Goal: Register for event/course

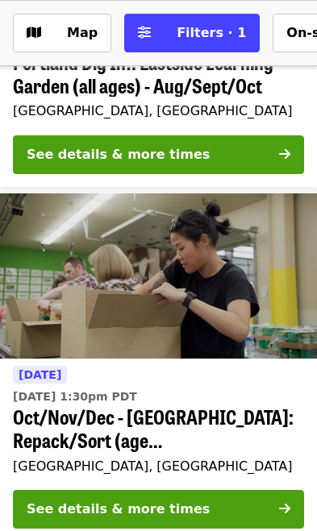
scroll to position [363, 0]
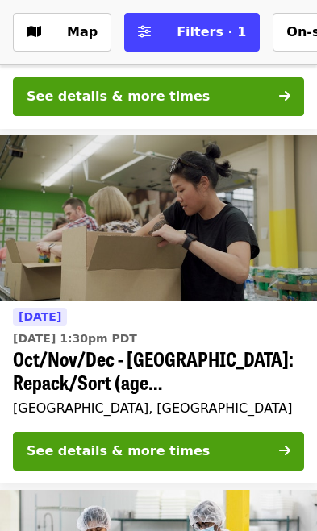
click at [215, 454] on button "See details & more times" at bounding box center [158, 451] width 291 height 39
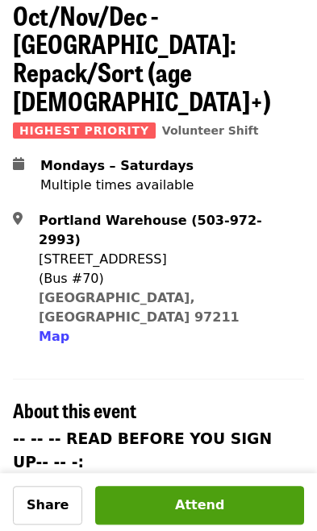
scroll to position [232, 0]
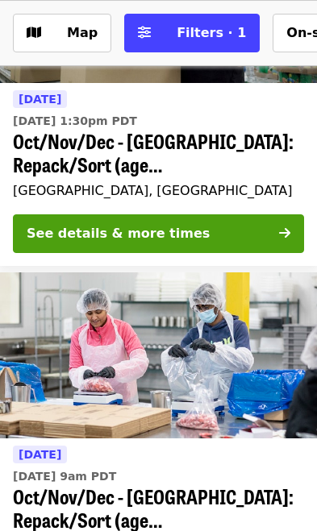
scroll to position [581, 0]
click at [136, 504] on span "Oct/Nov/Dec - [GEOGRAPHIC_DATA]: Repack/Sort (age [DEMOGRAPHIC_DATA]+)" at bounding box center [158, 508] width 291 height 47
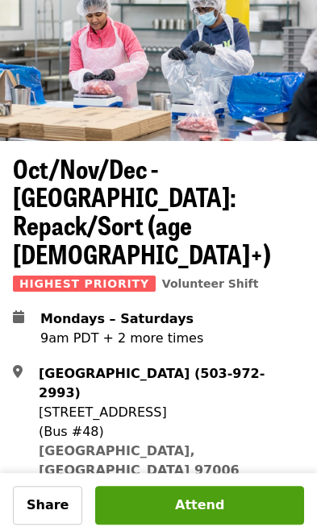
scroll to position [77, 0]
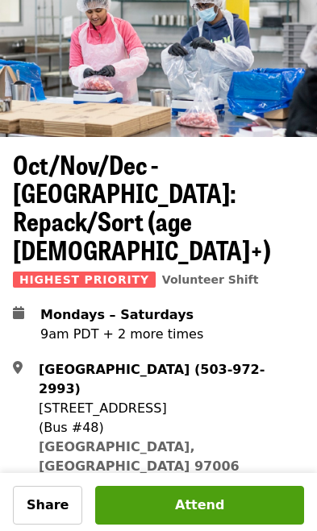
click at [147, 325] on div "9am PDT + 2 more times" at bounding box center [121, 334] width 163 height 19
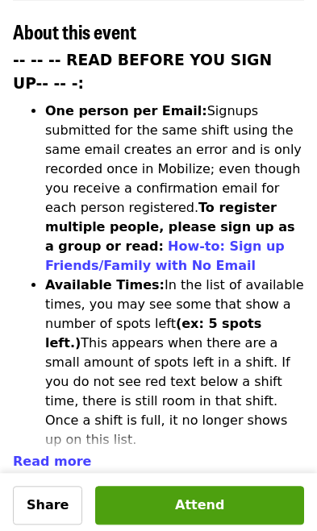
scroll to position [620, 0]
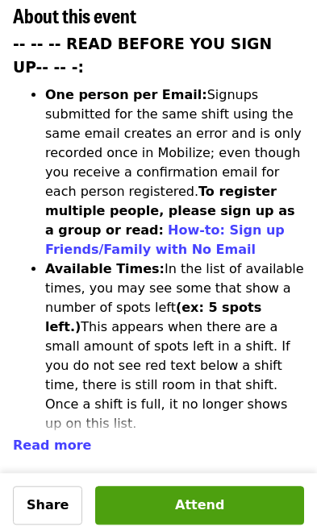
click at [268, 434] on li "Volunteer Expectations: We welcome and embrace the diversity in our community. …" at bounding box center [174, 521] width 259 height 174
click at [68, 438] on span "Read more" at bounding box center [52, 445] width 78 height 15
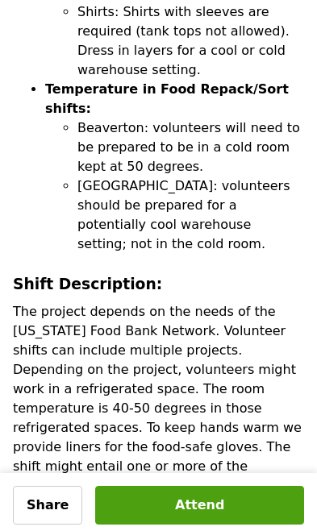
scroll to position [1458, 0]
click at [234, 302] on p "The project depends on the needs of the [US_STATE] Food Bank Network. Volunteer…" at bounding box center [158, 398] width 291 height 193
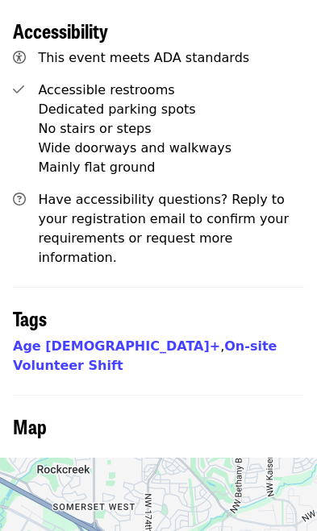
scroll to position [9270, 0]
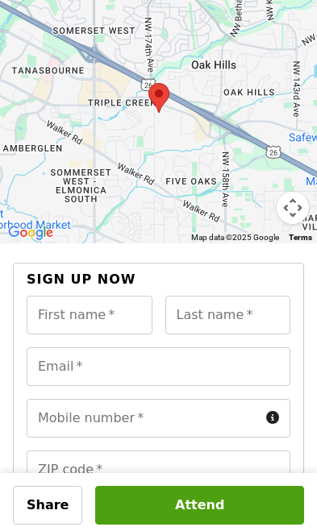
scroll to position [9747, 0]
